Goal: Use online tool/utility

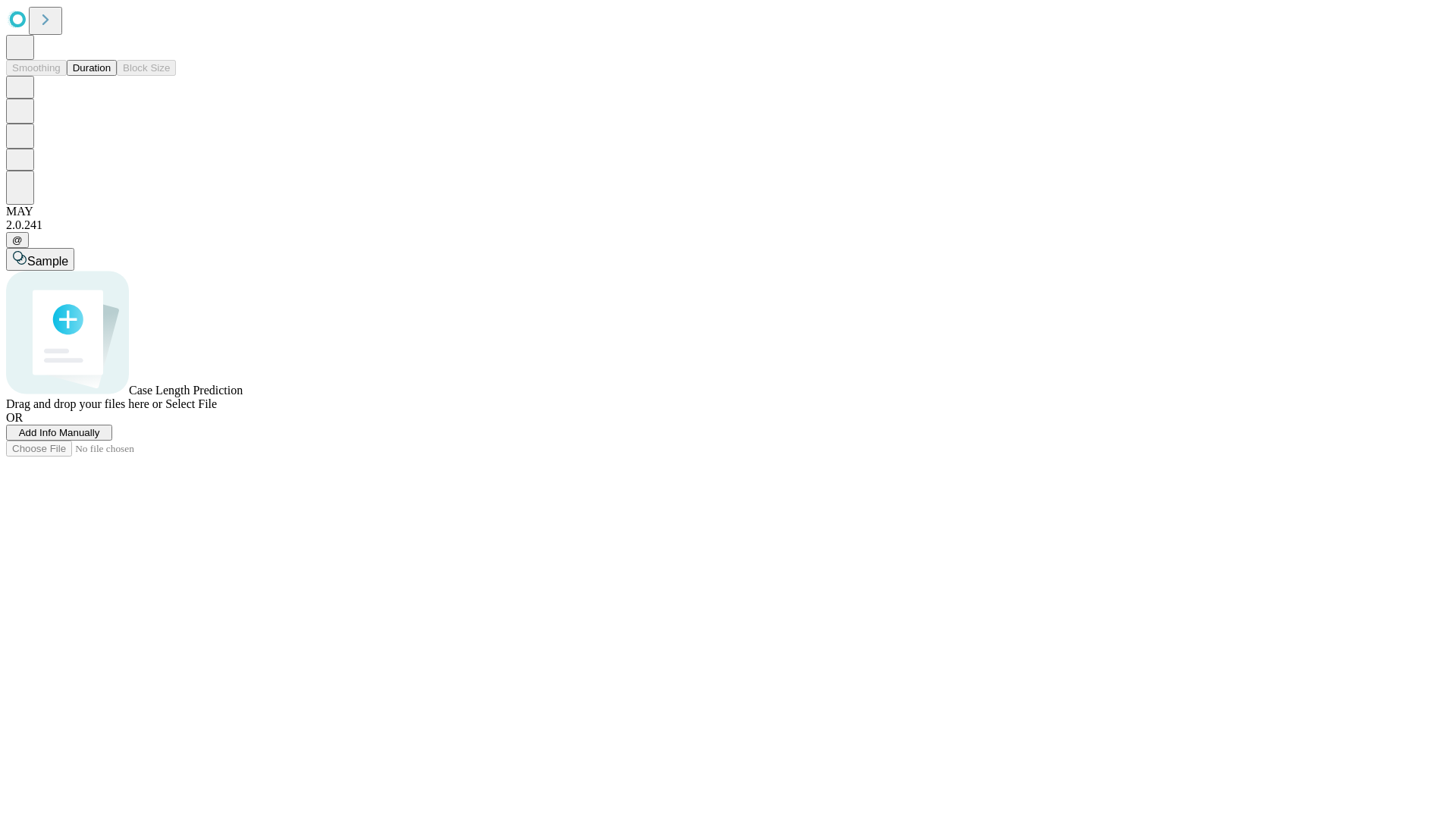
click at [111, 76] on button "Duration" at bounding box center [91, 67] width 50 height 16
click at [68, 254] on span "Sample" at bounding box center [48, 261] width 41 height 13
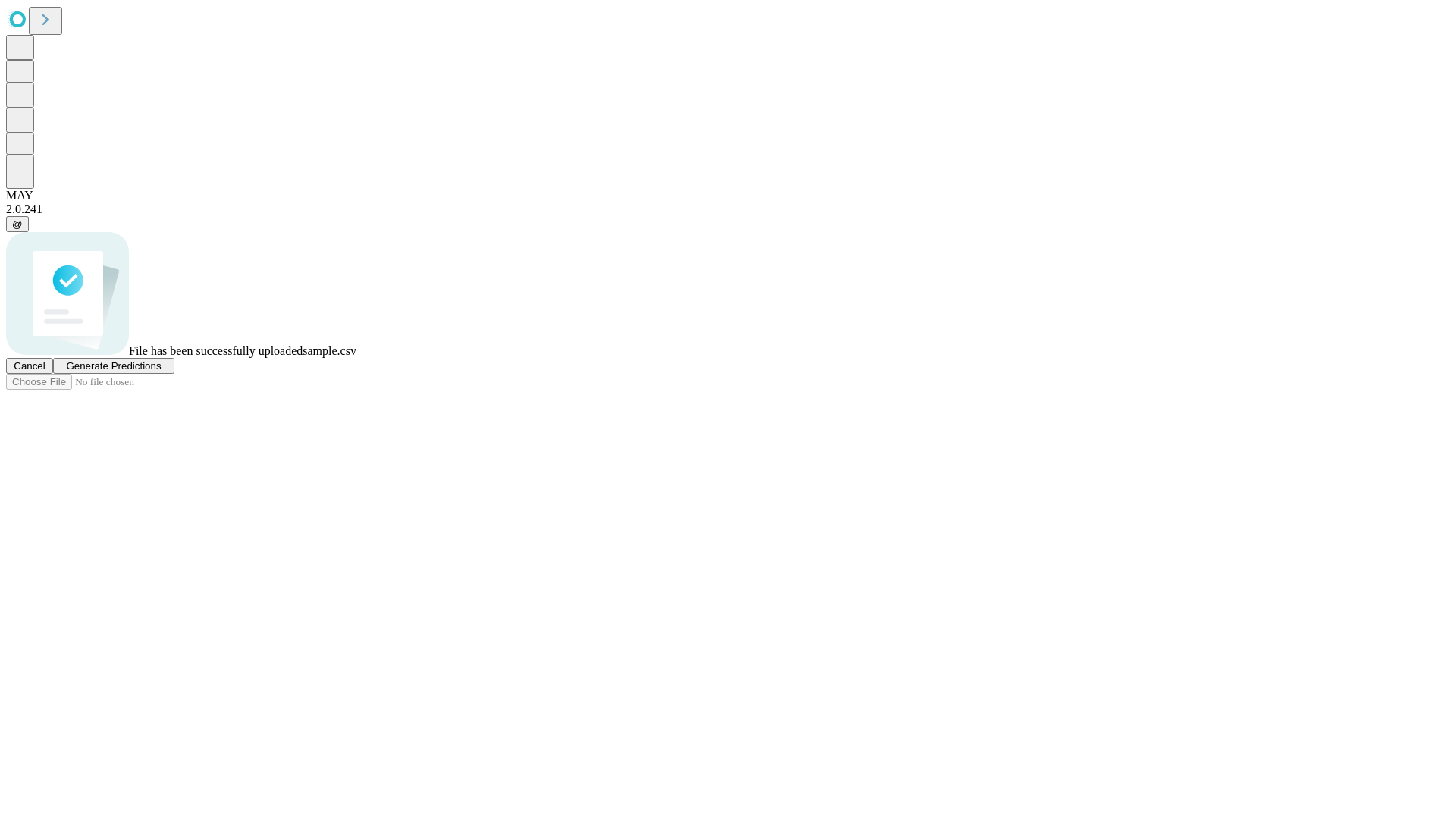
click at [160, 371] on span "Generate Predictions" at bounding box center [113, 366] width 95 height 11
